Goal: Information Seeking & Learning: Understand process/instructions

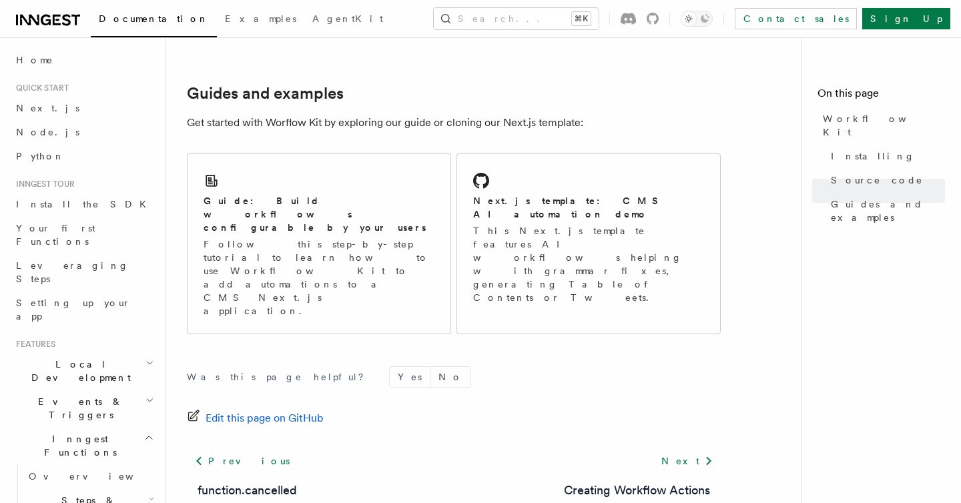
scroll to position [711, 0]
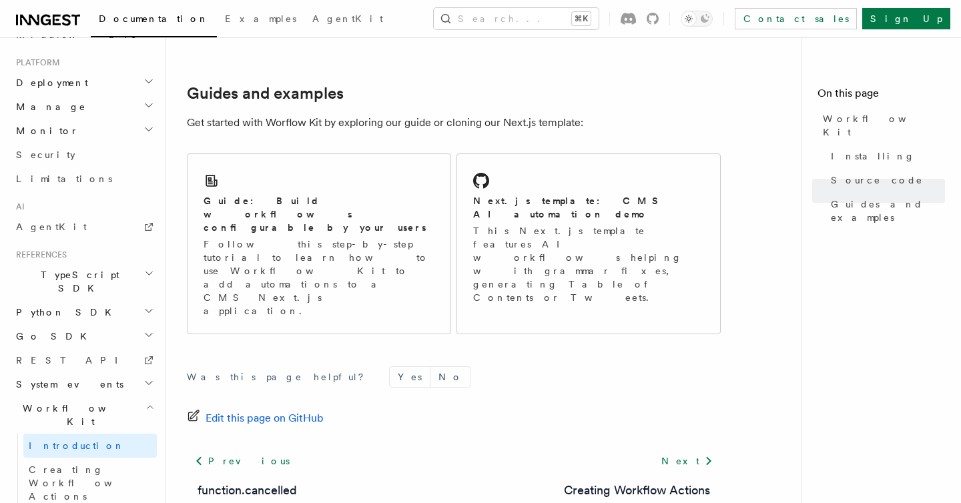
click at [146, 402] on icon "button" at bounding box center [150, 407] width 9 height 11
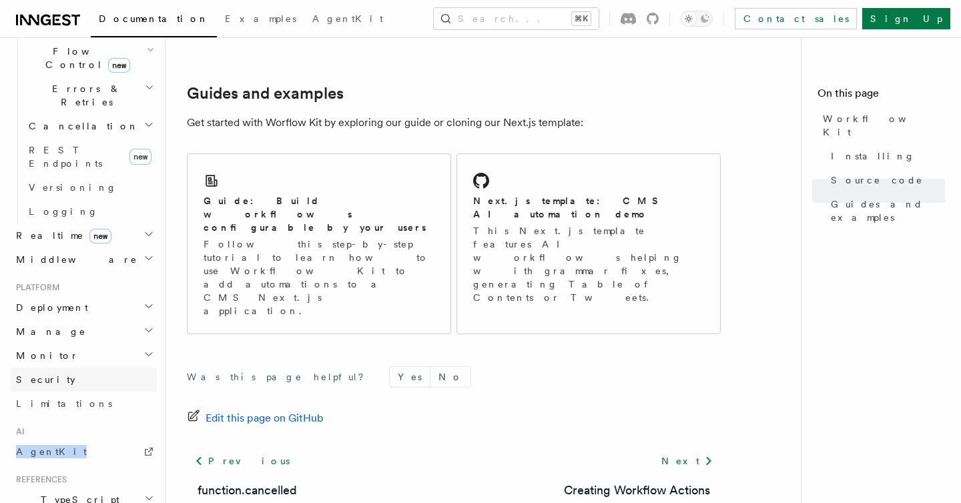
scroll to position [457, 0]
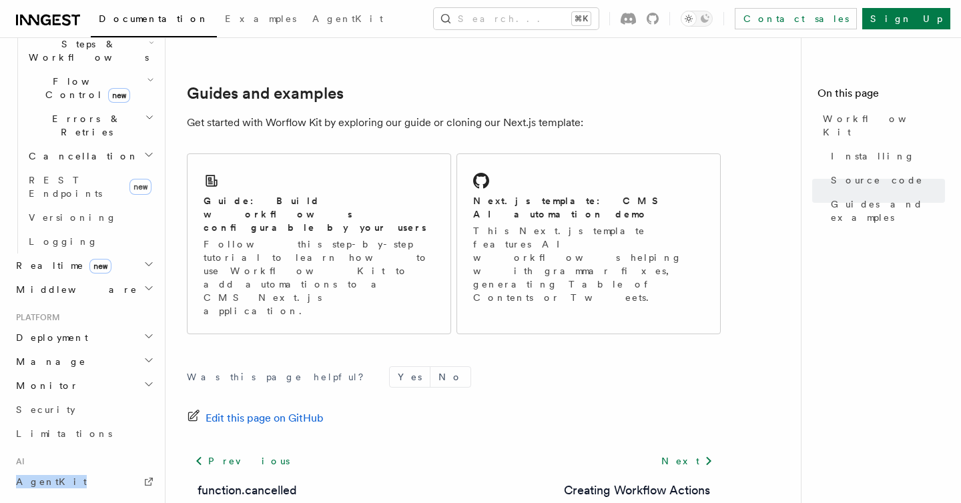
click at [153, 331] on icon "button" at bounding box center [148, 336] width 11 height 11
click at [152, 355] on icon "button" at bounding box center [148, 360] width 11 height 11
click at [152, 379] on icon "button" at bounding box center [148, 384] width 11 height 11
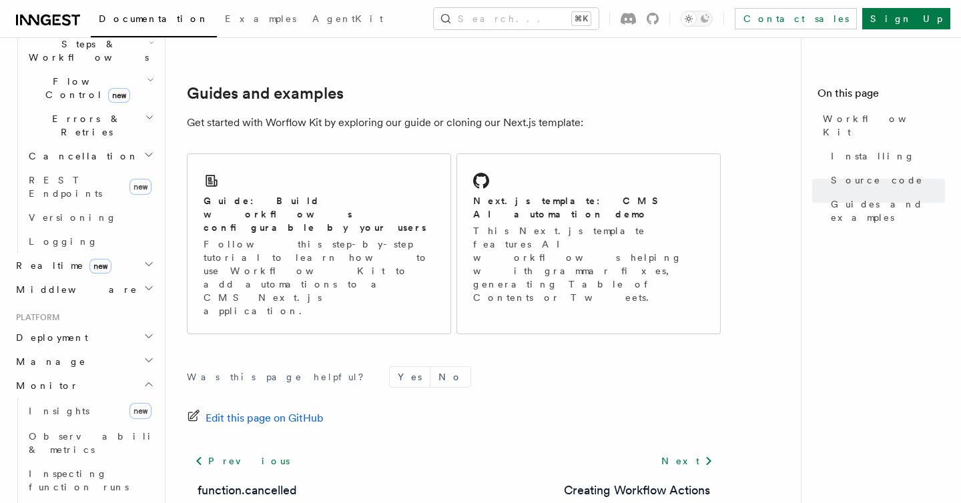
click at [149, 379] on icon "button" at bounding box center [148, 384] width 11 height 11
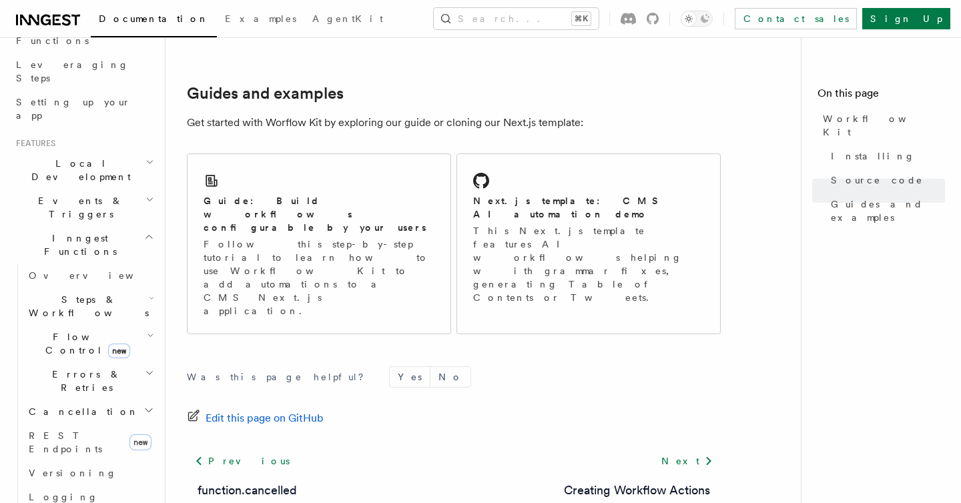
scroll to position [196, 0]
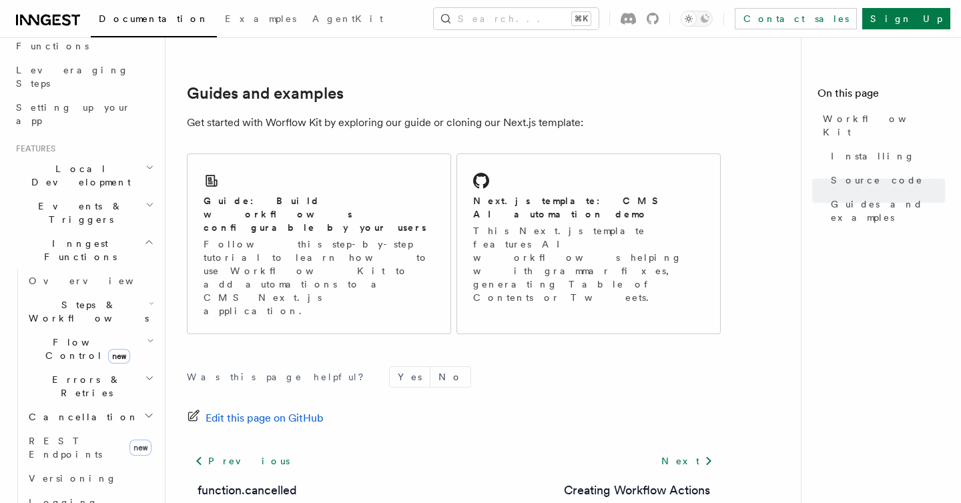
click at [47, 330] on h2 "Flow Control new" at bounding box center [89, 348] width 133 height 37
click at [66, 374] on span "Overview" at bounding box center [109, 379] width 137 height 11
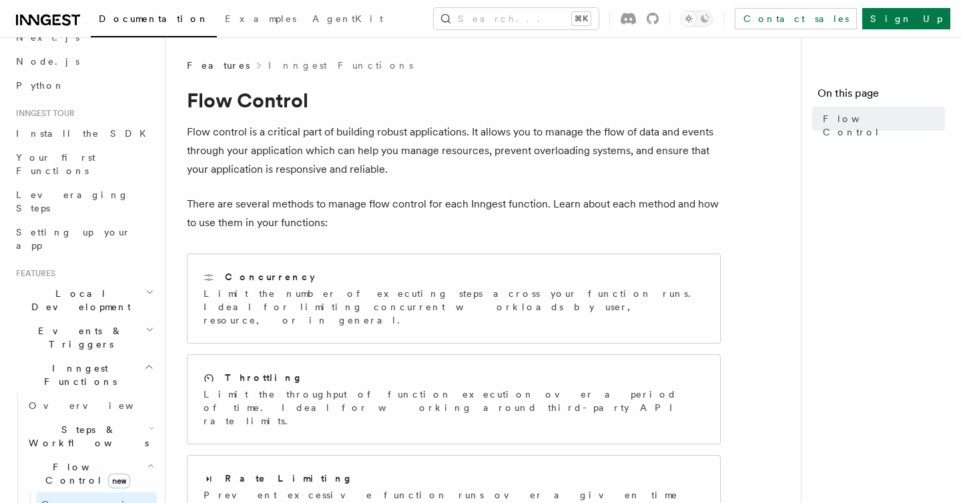
scroll to position [75, 0]
click at [78, 419] on span "Steps & Workflows" at bounding box center [85, 432] width 125 height 27
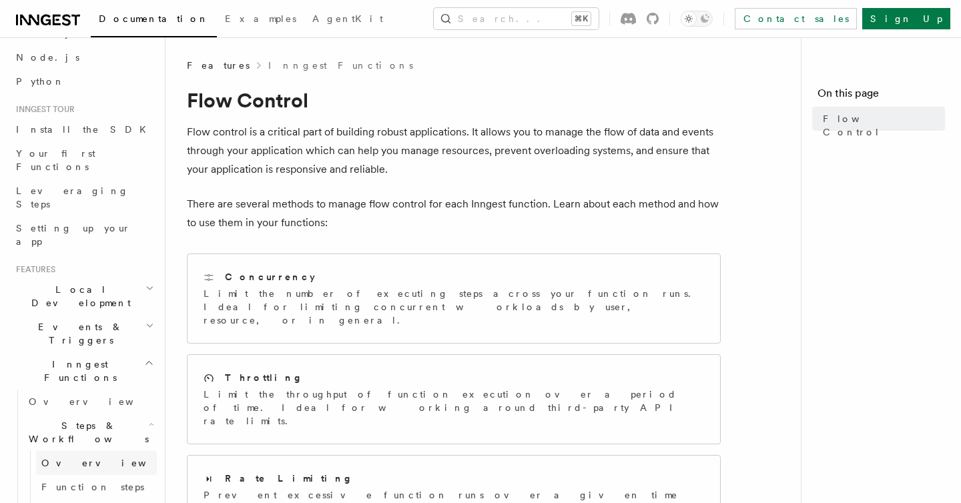
click at [67, 458] on span "Overview" at bounding box center [109, 463] width 137 height 11
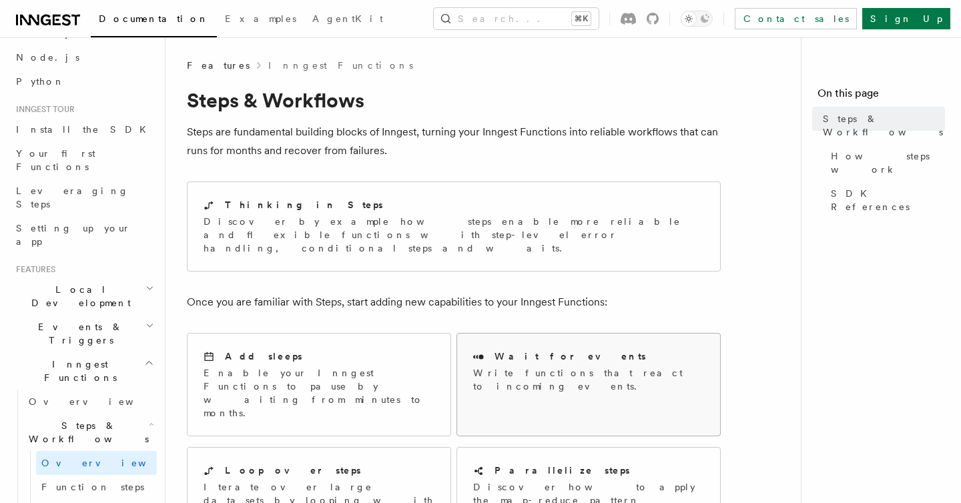
click at [518, 350] on h2 "Wait for events" at bounding box center [571, 356] width 152 height 13
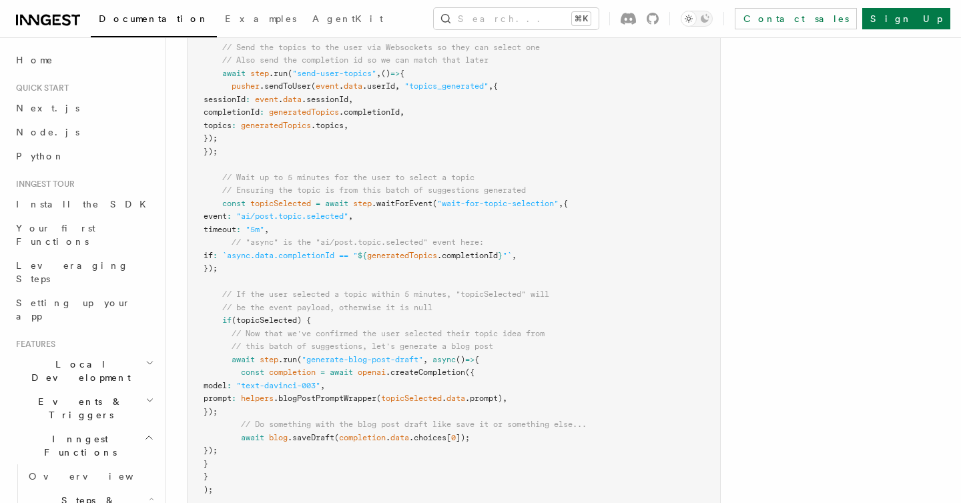
scroll to position [2110, 0]
